Goal: Check status: Check status

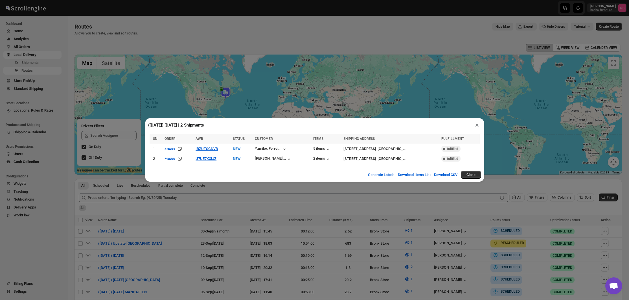
scroll to position [125, 0]
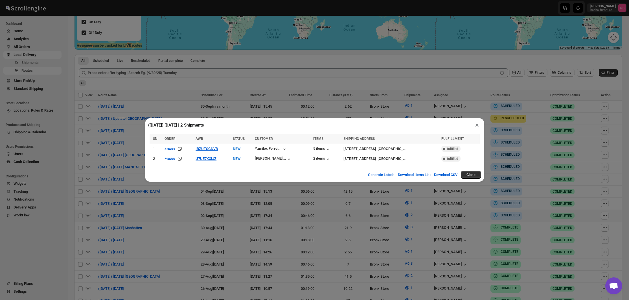
click at [477, 124] on button "×" at bounding box center [477, 125] width 8 height 8
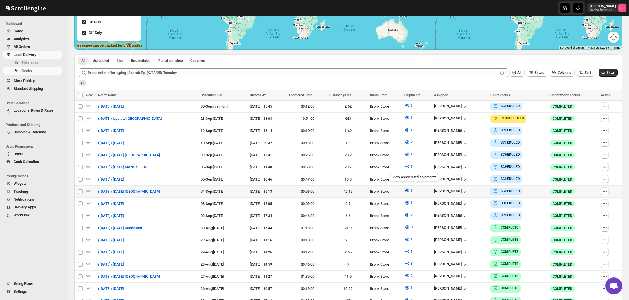
click at [411, 188] on button "1" at bounding box center [408, 190] width 15 height 9
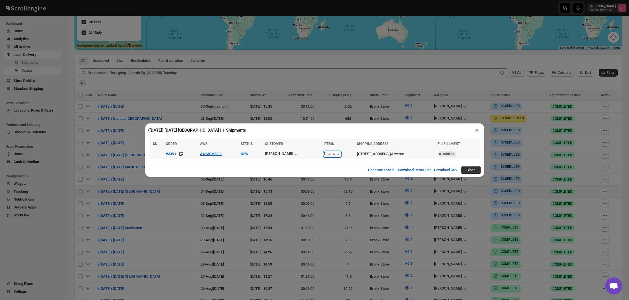
click at [324, 152] on div "3 items" at bounding box center [332, 154] width 17 height 6
click at [405, 187] on div "([DATE]) [DATE] [GEOGRAPHIC_DATA] | 1 Shipments × SN ORDER AWB STATUS CUSTOMER …" at bounding box center [314, 150] width 629 height 300
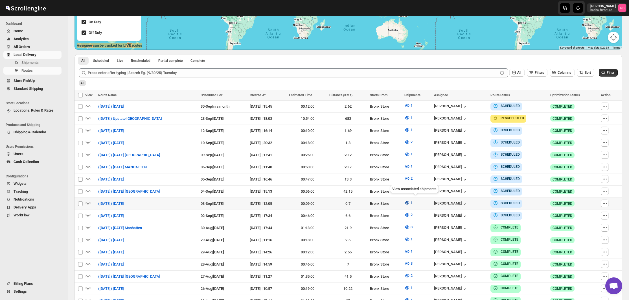
click at [410, 200] on icon "button" at bounding box center [407, 203] width 6 height 6
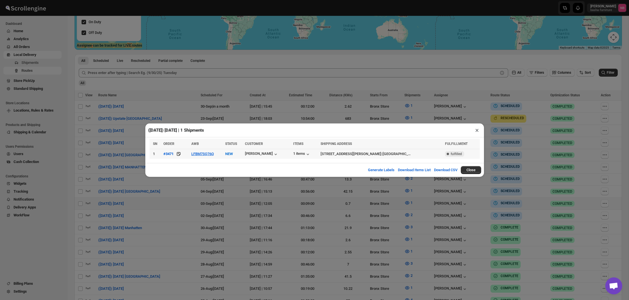
click at [302, 158] on td "1 items" at bounding box center [305, 154] width 27 height 10
click at [303, 154] on div "1 items" at bounding box center [301, 154] width 17 height 6
click at [342, 189] on div "([DATE]) [DATE] | 1 Shipments × SN ORDER AWB STATUS CUSTOMER ITEMS SHIPPING ADD…" at bounding box center [314, 150] width 629 height 300
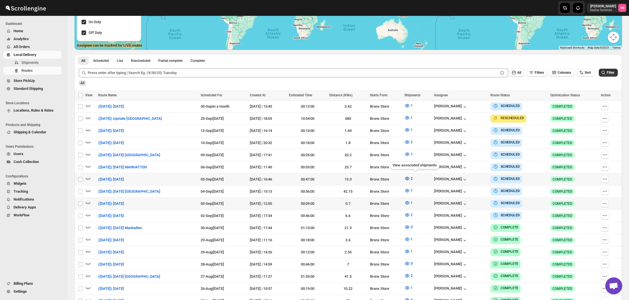
click at [410, 177] on icon "button" at bounding box center [407, 179] width 6 height 6
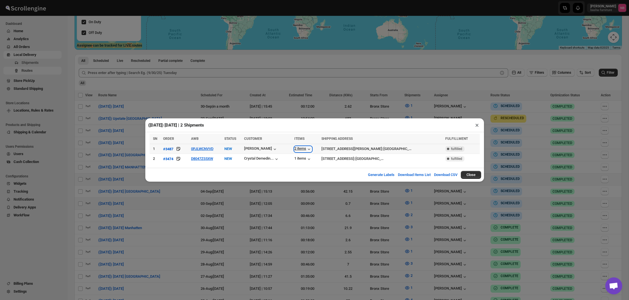
click at [301, 148] on div "2 items" at bounding box center [302, 149] width 17 height 6
click at [301, 174] on div "Generate Labels Download Items List Download CSV Close" at bounding box center [314, 175] width 339 height 14
click at [165, 188] on div "([DATE]) [DATE] | 2 Shipments × SN ORDER AWB STATUS CUSTOMER ITEMS SHIPPING ADD…" at bounding box center [314, 150] width 629 height 300
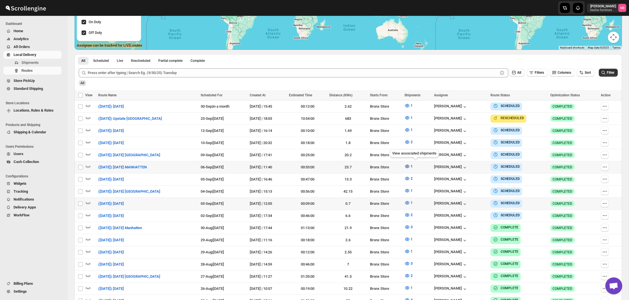
click at [410, 165] on icon "button" at bounding box center [407, 166] width 6 height 6
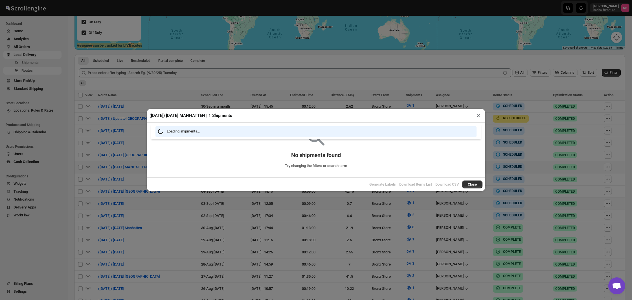
click at [111, 150] on div "([DATE]) [DATE] MANHATTEN | 1 Shipments × Loading shipments… No shipments found…" at bounding box center [316, 150] width 632 height 300
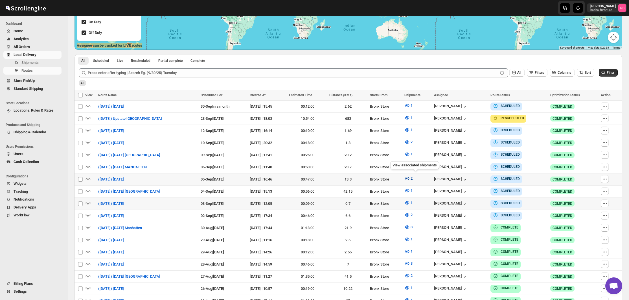
click at [410, 179] on icon "button" at bounding box center [407, 179] width 6 height 6
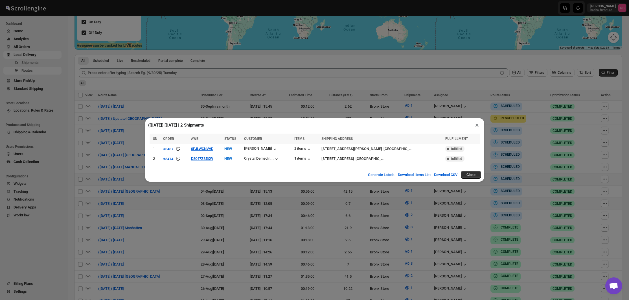
drag, startPoint x: 194, startPoint y: 209, endPoint x: 210, endPoint y: 198, distance: 19.0
click at [194, 209] on div "([DATE]) [DATE] | 2 Shipments × SN ORDER AWB STATUS CUSTOMER ITEMS SHIPPING ADD…" at bounding box center [314, 150] width 629 height 300
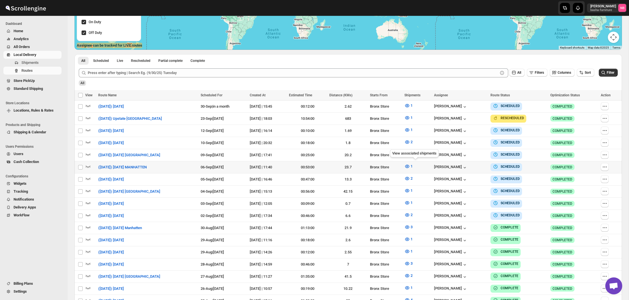
click at [430, 167] on div "1" at bounding box center [417, 166] width 26 height 7
click at [384, 82] on div "All" at bounding box center [348, 81] width 540 height 10
click at [410, 212] on icon "button" at bounding box center [407, 215] width 6 height 6
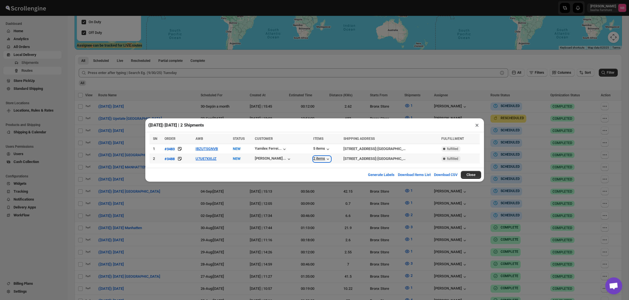
click at [313, 157] on div "2 items" at bounding box center [321, 159] width 17 height 6
click at [313, 148] on div "5 items" at bounding box center [321, 149] width 17 height 6
click at [314, 126] on div "([DATE]) [DATE] | 2 Shipments ×" at bounding box center [314, 125] width 339 height 14
click at [315, 113] on div "([DATE]) [DATE] | 2 Shipments × SN ORDER AWB STATUS CUSTOMER ITEMS SHIPPING ADD…" at bounding box center [314, 150] width 629 height 300
